Goal: Find specific page/section: Find specific page/section

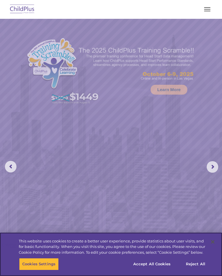
select select "MEDIUM"
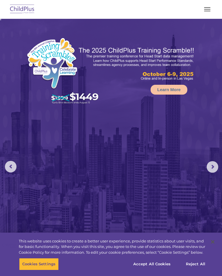
click at [208, 9] on span "button" at bounding box center [207, 9] width 6 height 1
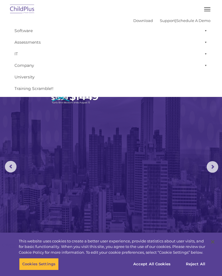
click at [203, 12] on button "button" at bounding box center [207, 9] width 12 height 9
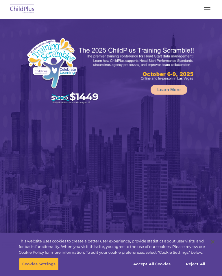
select select "MEDIUM"
click at [202, 12] on button "button" at bounding box center [207, 9] width 12 height 9
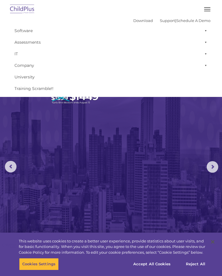
click at [203, 42] on span at bounding box center [205, 42] width 6 height 12
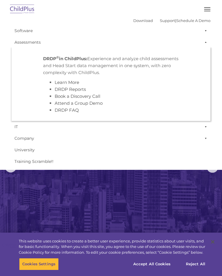
click at [207, 40] on span at bounding box center [205, 42] width 6 height 12
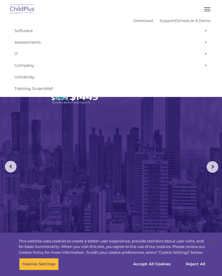
click at [198, 38] on link "Assessments" at bounding box center [111, 42] width 199 height 12
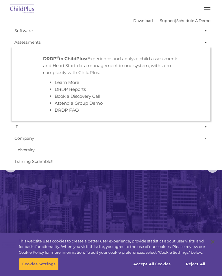
click at [202, 31] on span at bounding box center [205, 31] width 6 height 12
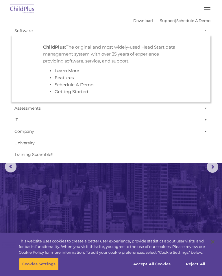
click at [205, 32] on span at bounding box center [205, 31] width 6 height 12
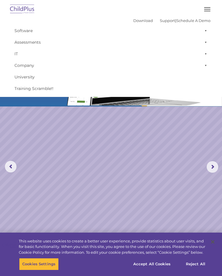
click at [204, 9] on button "button" at bounding box center [207, 9] width 12 height 9
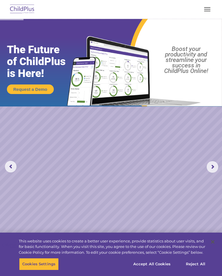
click at [210, 10] on button "button" at bounding box center [207, 9] width 12 height 9
